Goal: Task Accomplishment & Management: Use online tool/utility

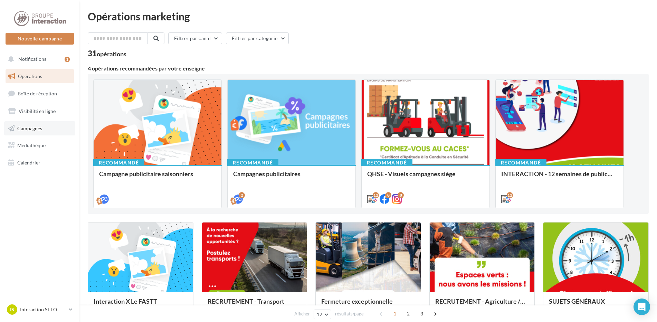
click at [41, 131] on link "Campagnes" at bounding box center [39, 128] width 71 height 15
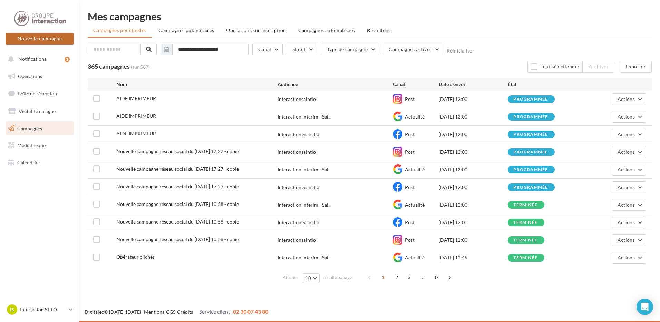
click at [45, 40] on button "Nouvelle campagne" at bounding box center [40, 39] width 68 height 12
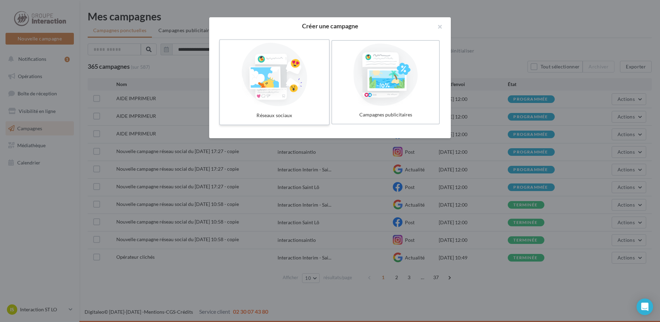
click at [266, 95] on div at bounding box center [275, 75] width 104 height 64
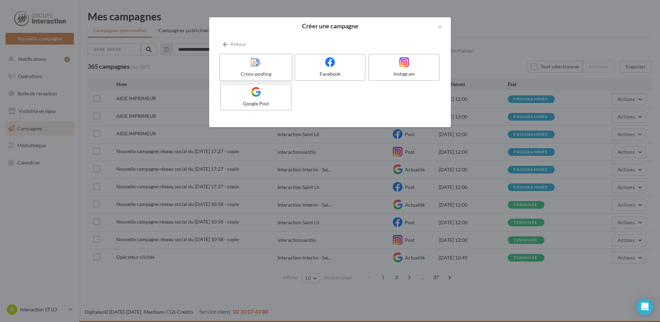
click at [276, 72] on div "Cross-posting" at bounding box center [256, 73] width 66 height 7
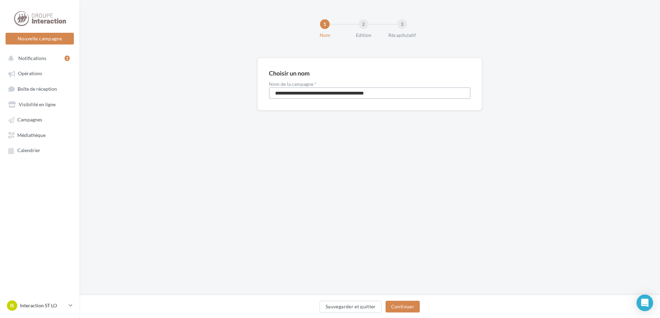
drag, startPoint x: 358, startPoint y: 96, endPoint x: 242, endPoint y: 93, distance: 115.8
click at [242, 93] on div "**********" at bounding box center [369, 95] width 581 height 75
type input "*********"
click at [406, 304] on button "Continuer" at bounding box center [403, 307] width 34 height 12
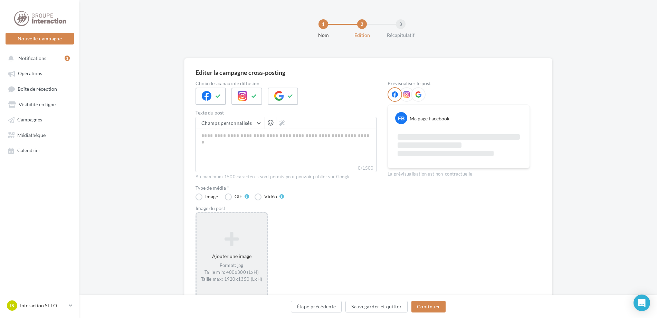
click at [238, 235] on icon at bounding box center [231, 239] width 65 height 17
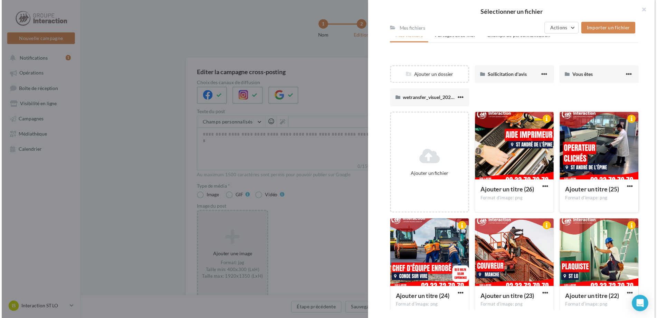
scroll to position [69, 0]
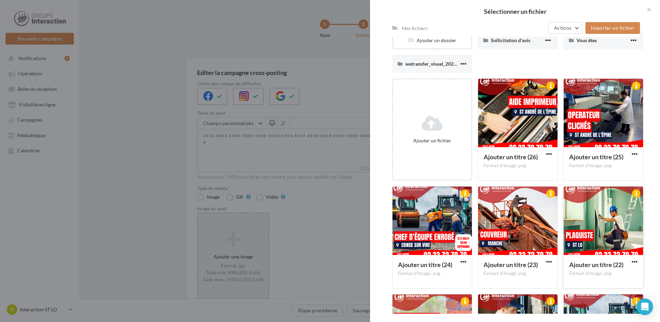
click at [609, 229] on div at bounding box center [603, 221] width 79 height 69
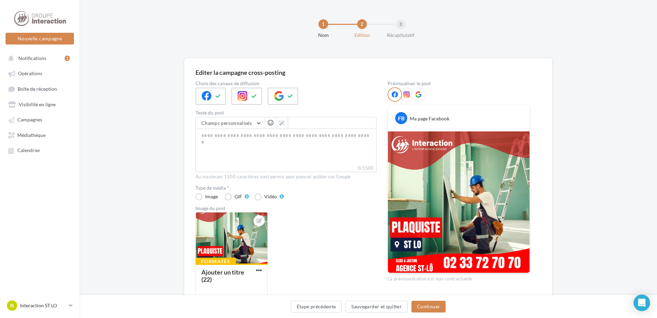
scroll to position [48, 0]
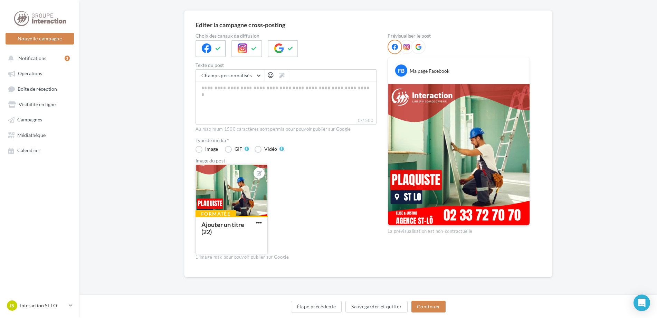
click at [236, 196] on div at bounding box center [232, 191] width 72 height 52
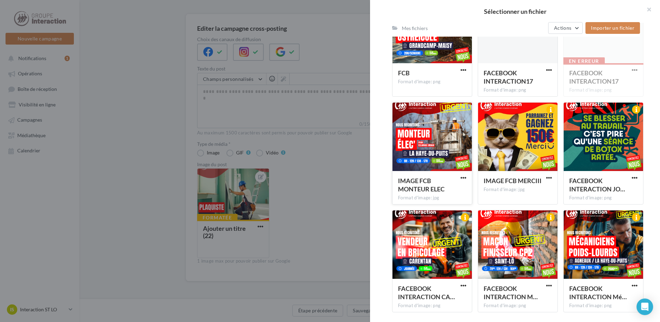
scroll to position [1627, 0]
